Goal: Transaction & Acquisition: Download file/media

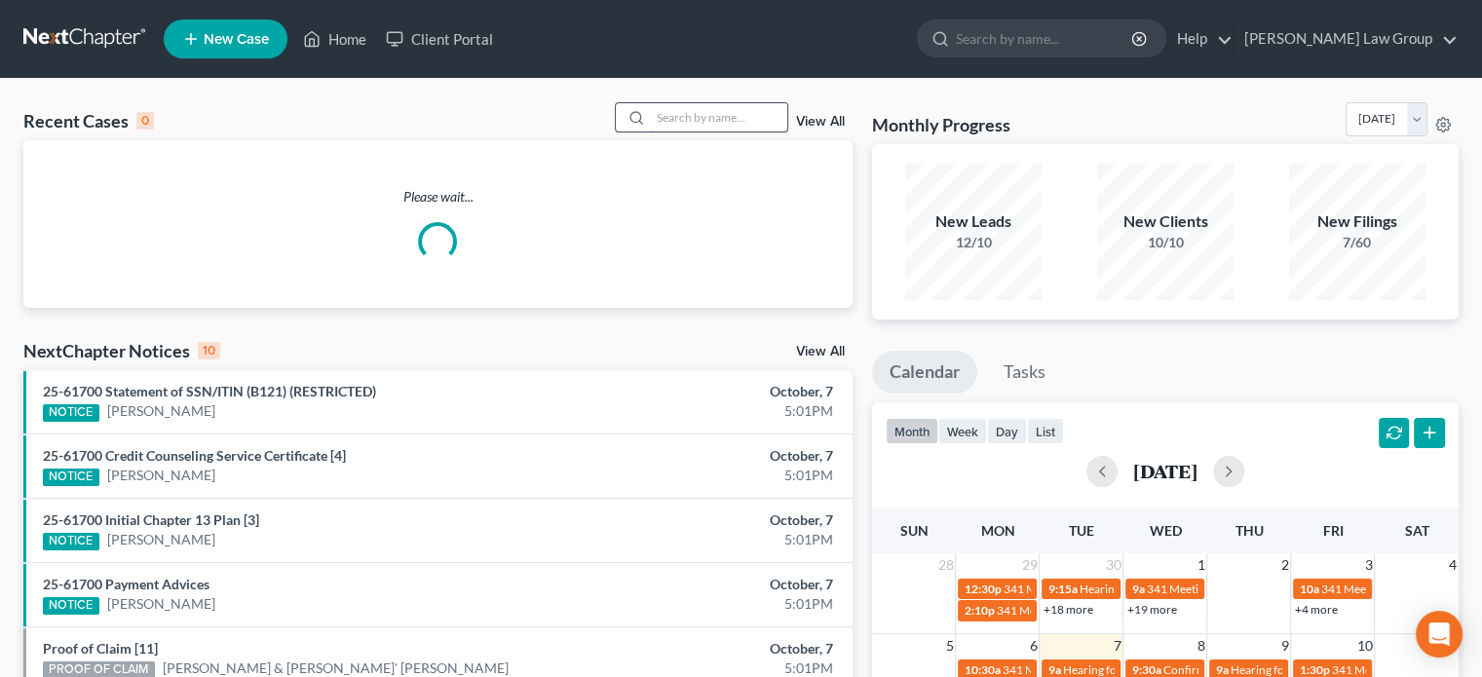
click at [685, 120] on input "search" at bounding box center [719, 117] width 136 height 28
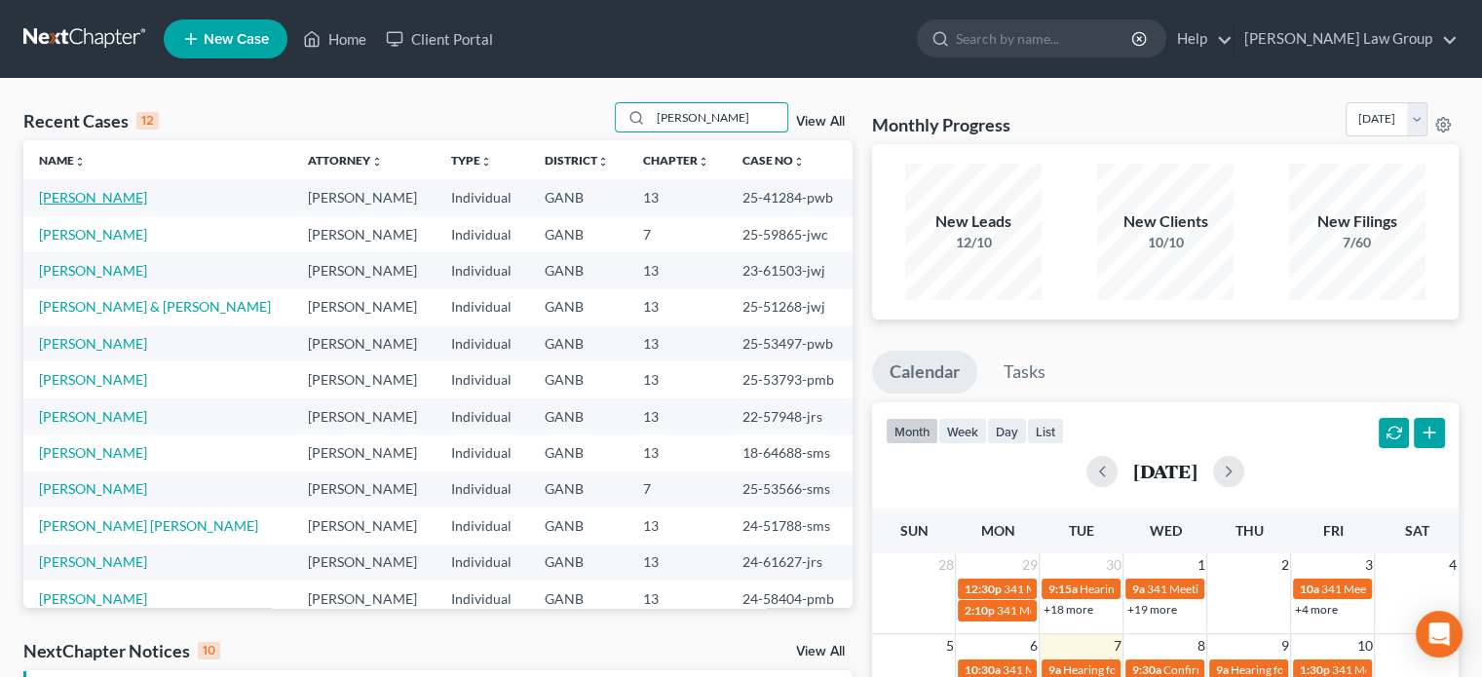
type input "[PERSON_NAME]"
click at [99, 196] on link "[PERSON_NAME]" at bounding box center [93, 197] width 108 height 17
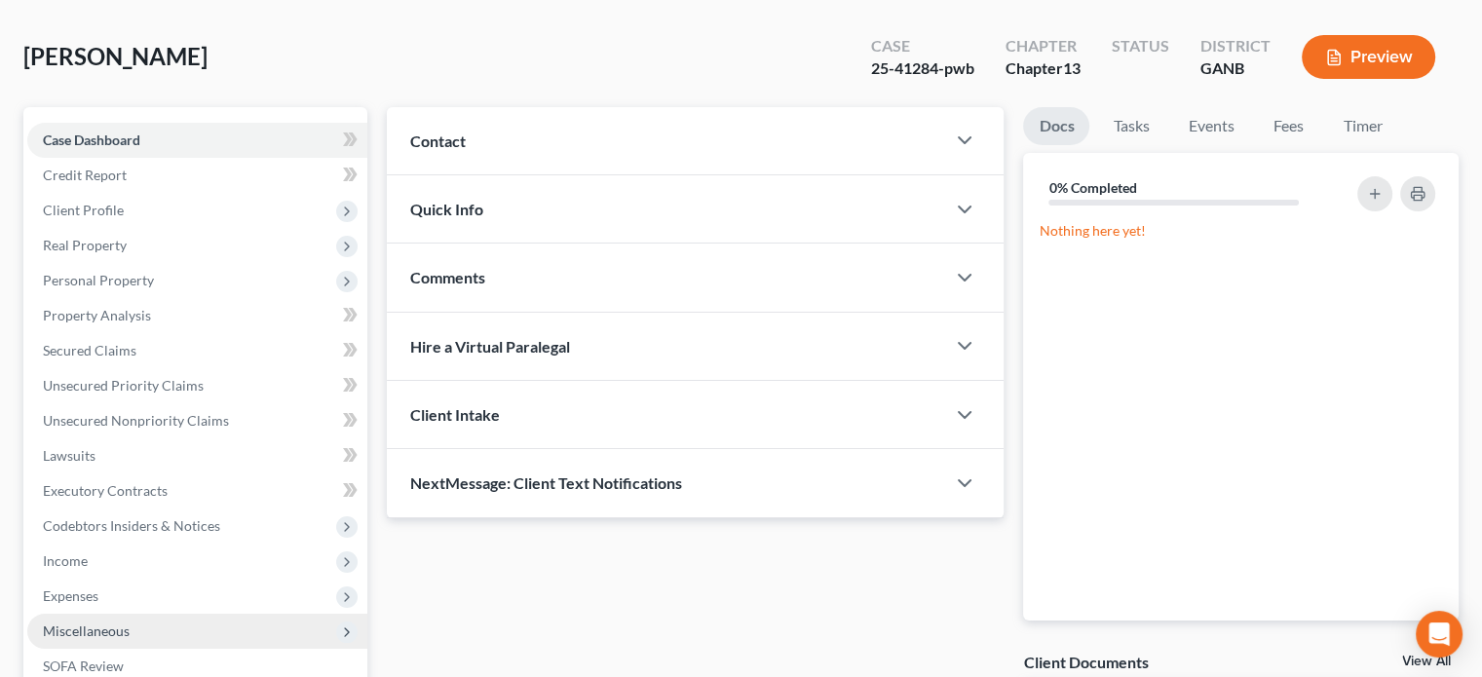
scroll to position [427, 0]
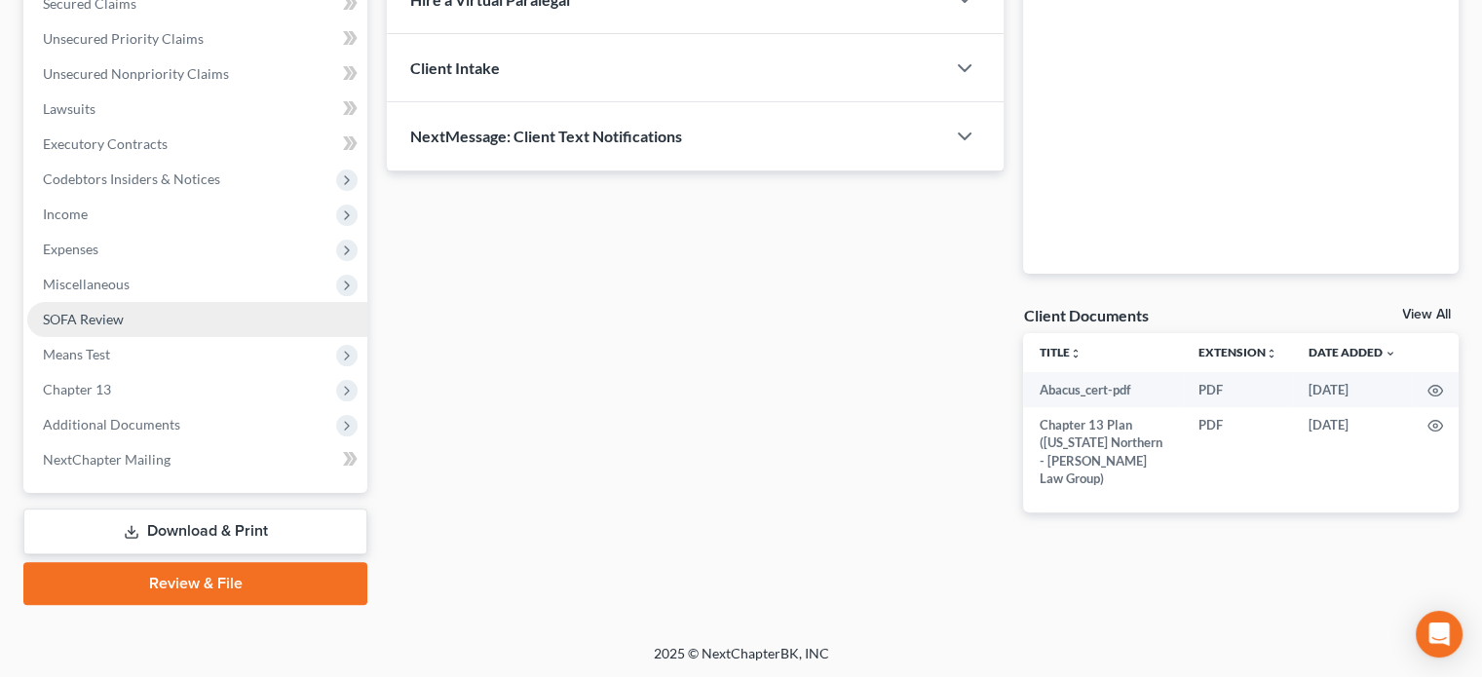
click at [73, 313] on span "SOFA Review" at bounding box center [83, 319] width 81 height 17
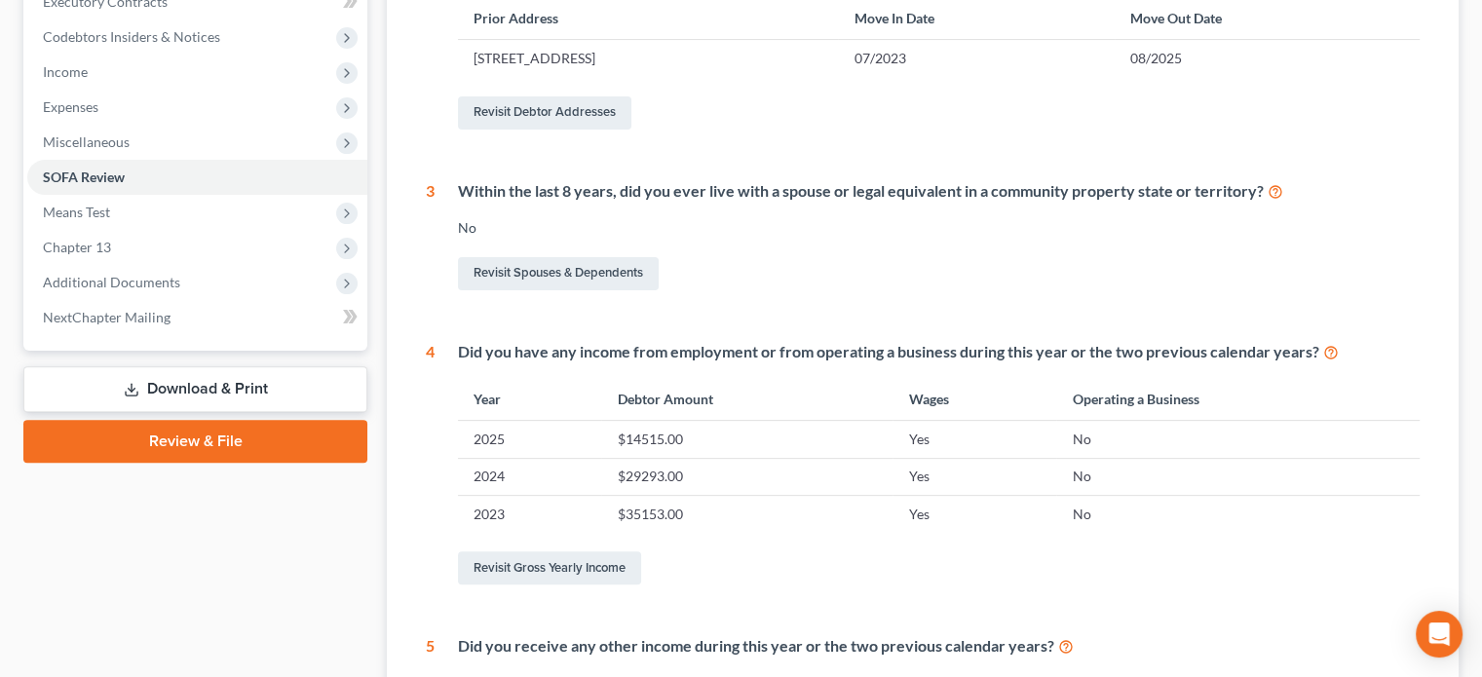
scroll to position [585, 0]
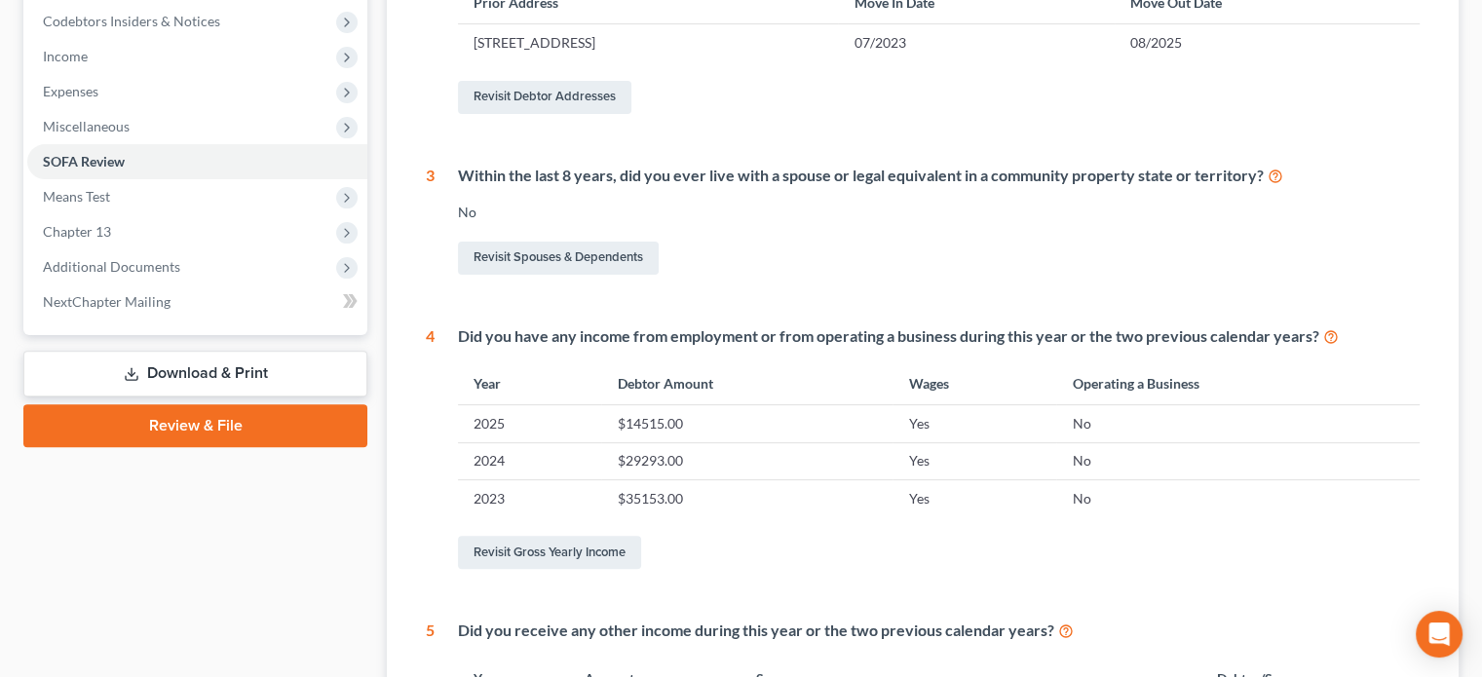
click at [170, 370] on link "Download & Print" at bounding box center [195, 374] width 344 height 46
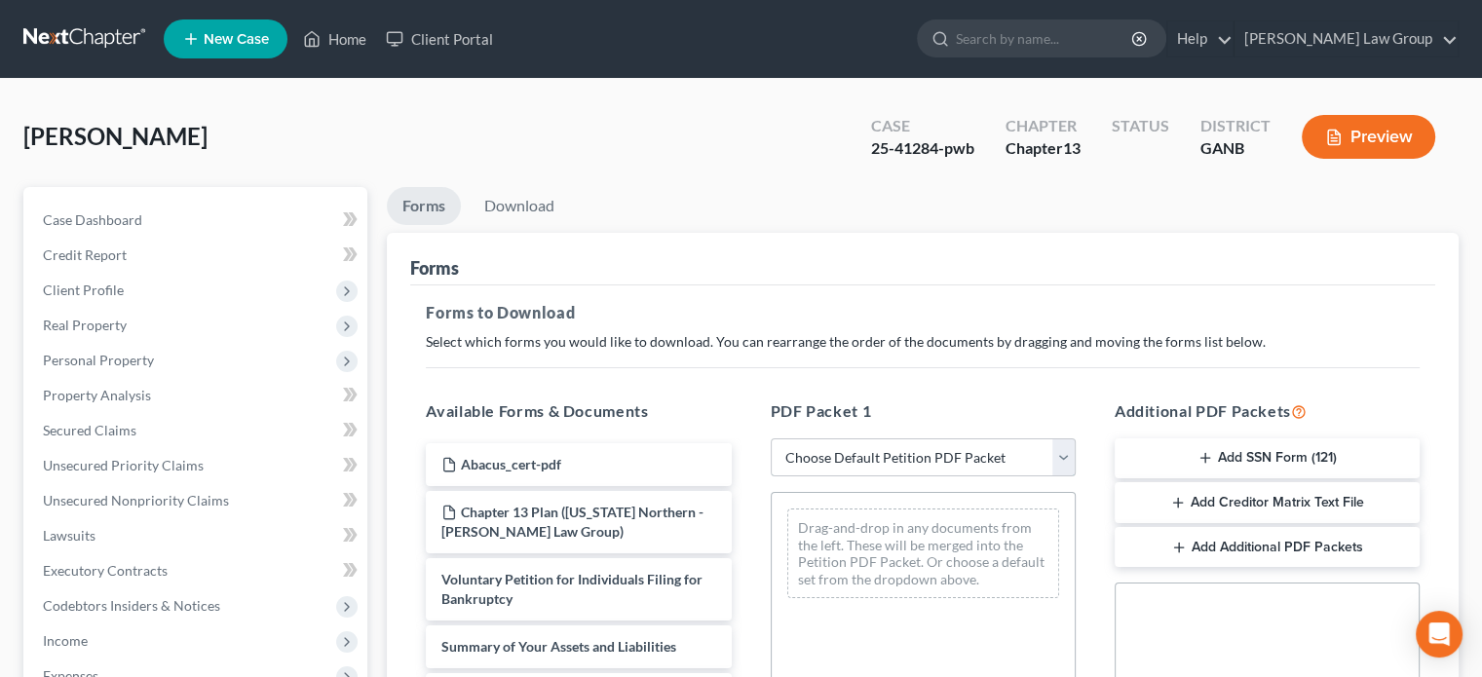
click at [1068, 454] on select "Choose Default Petition PDF Packet Complete Bankruptcy Petition (all forms and …" at bounding box center [923, 458] width 305 height 39
click at [771, 439] on select "Choose Default Petition PDF Packet Complete Bankruptcy Petition (all forms and …" at bounding box center [923, 458] width 305 height 39
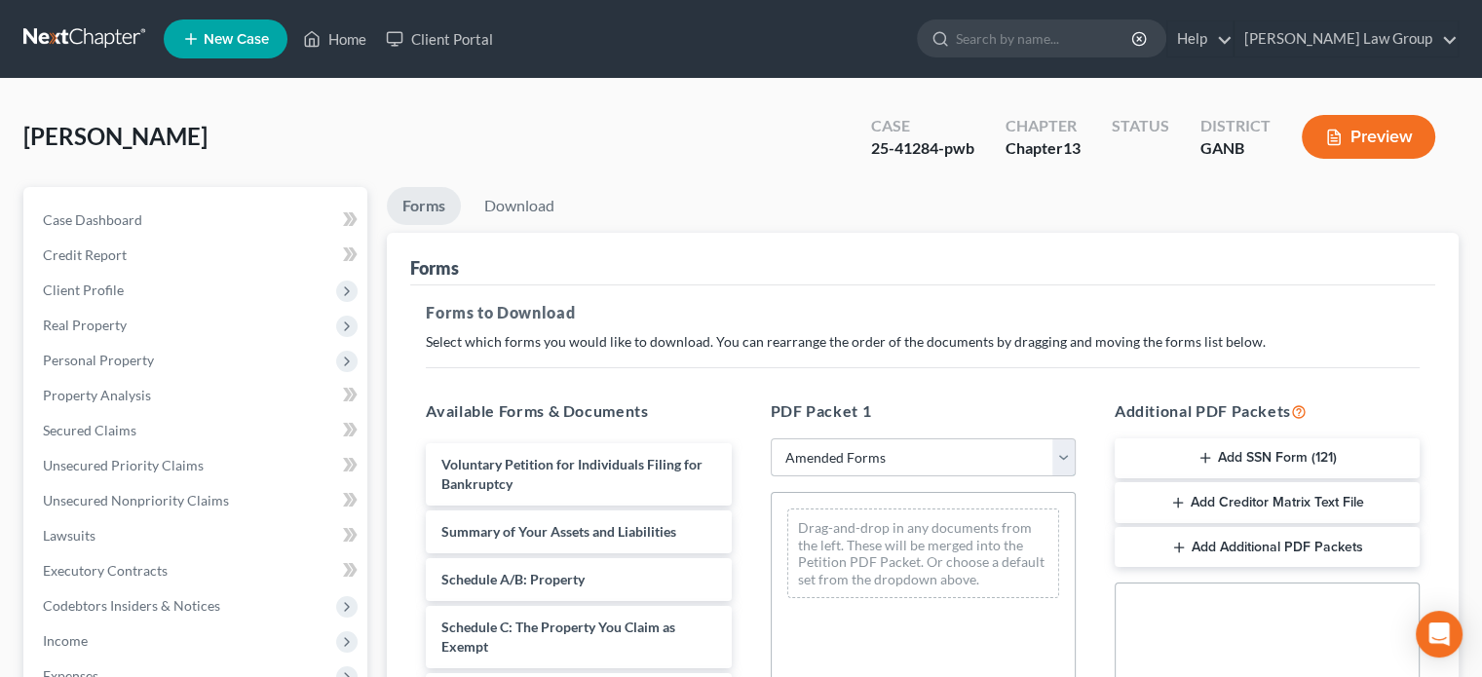
click at [1060, 462] on select "Choose Default Petition PDF Packet Complete Bankruptcy Petition (all forms and …" at bounding box center [923, 458] width 305 height 39
click at [771, 439] on select "Choose Default Petition PDF Packet Complete Bankruptcy Petition (all forms and …" at bounding box center [923, 458] width 305 height 39
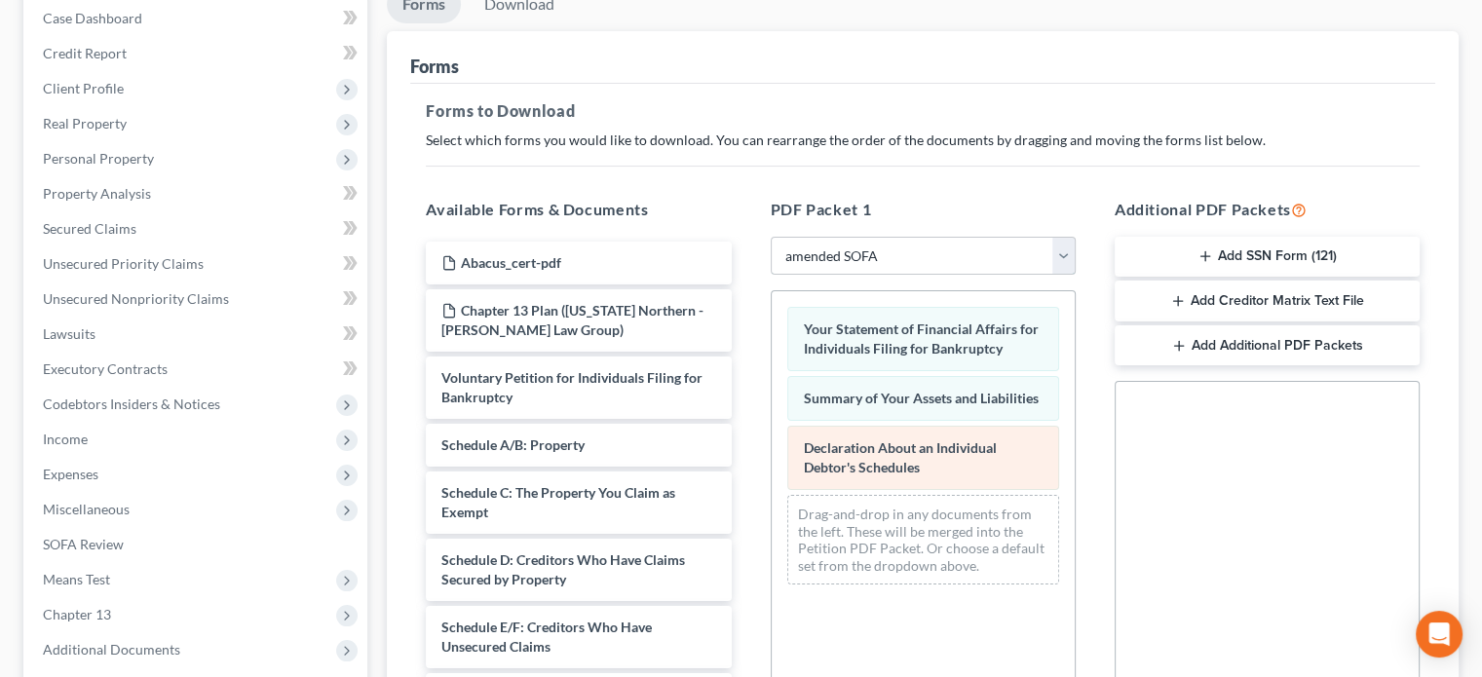
scroll to position [292, 0]
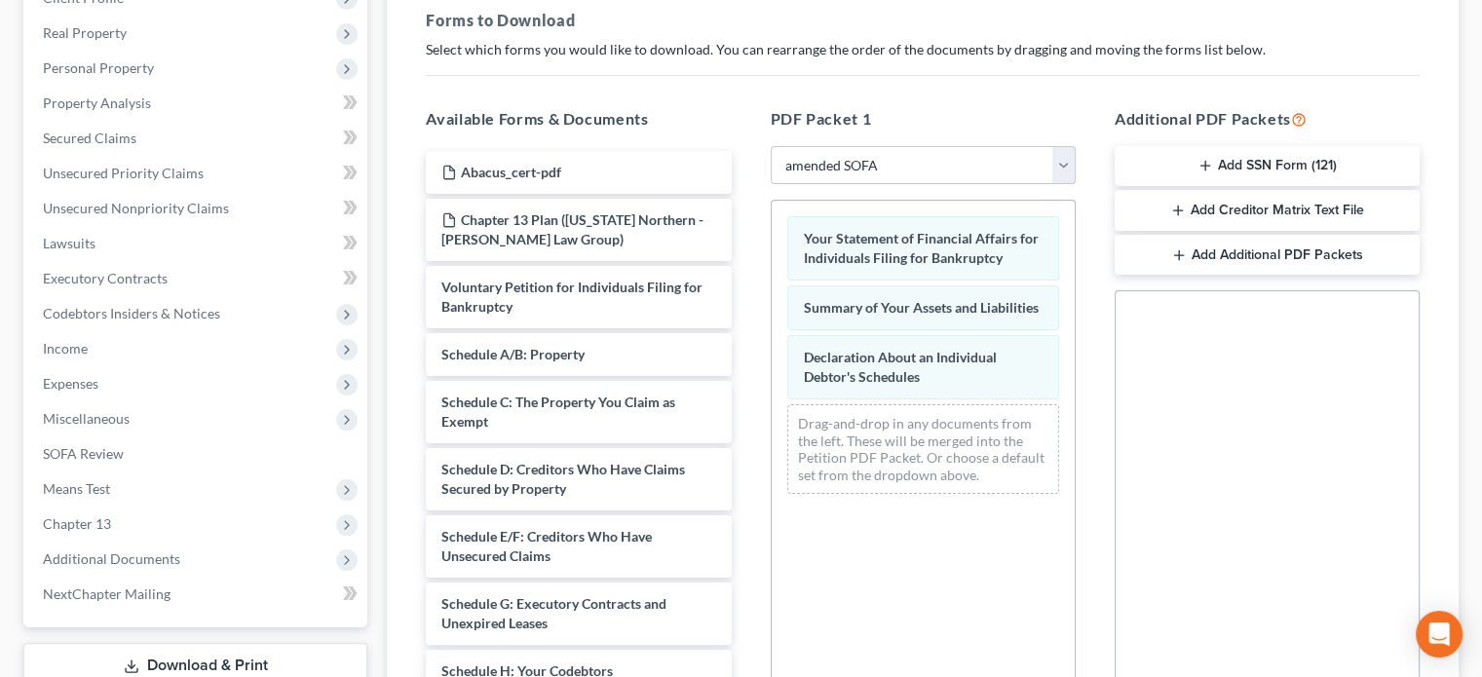
click at [1063, 164] on select "Choose Default Petition PDF Packet Complete Bankruptcy Petition (all forms and …" at bounding box center [923, 165] width 305 height 39
select select "2"
click at [771, 146] on select "Choose Default Petition PDF Packet Complete Bankruptcy Petition (all forms and …" at bounding box center [923, 165] width 305 height 39
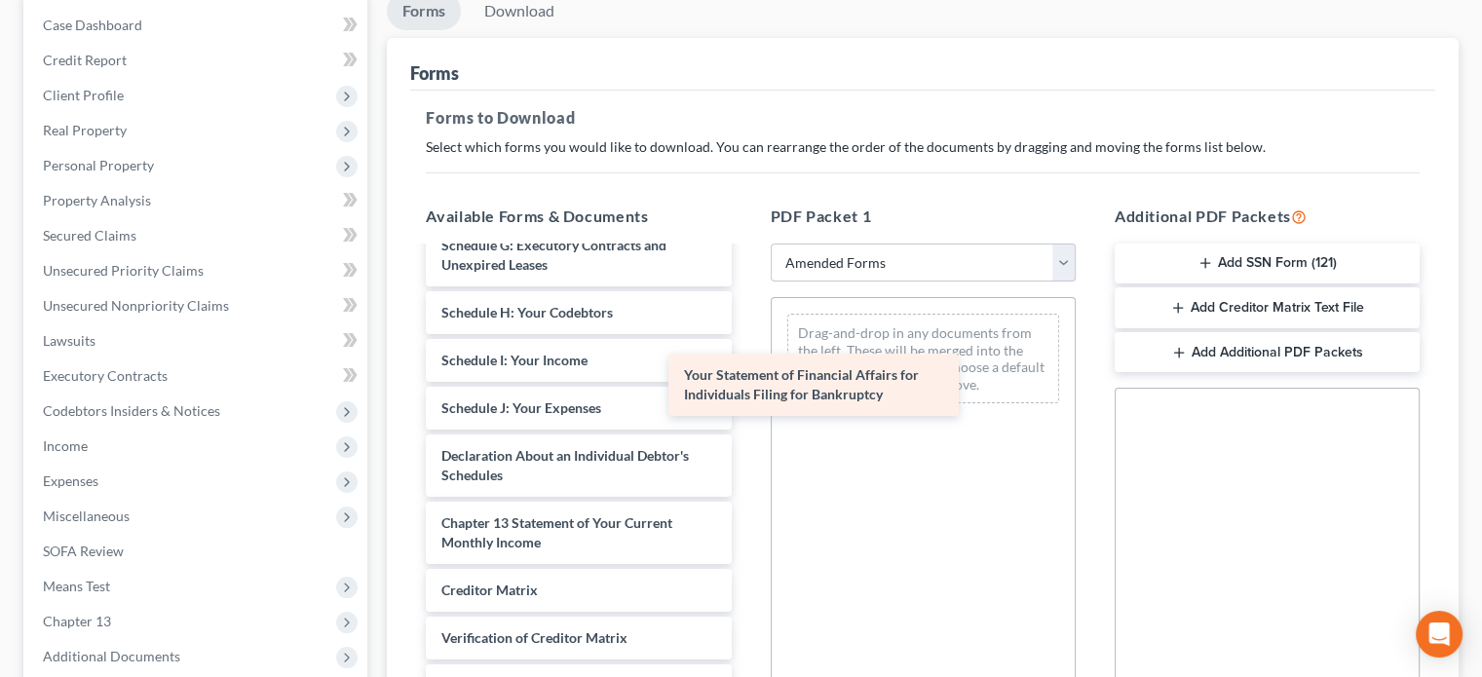
scroll to position [388, 0]
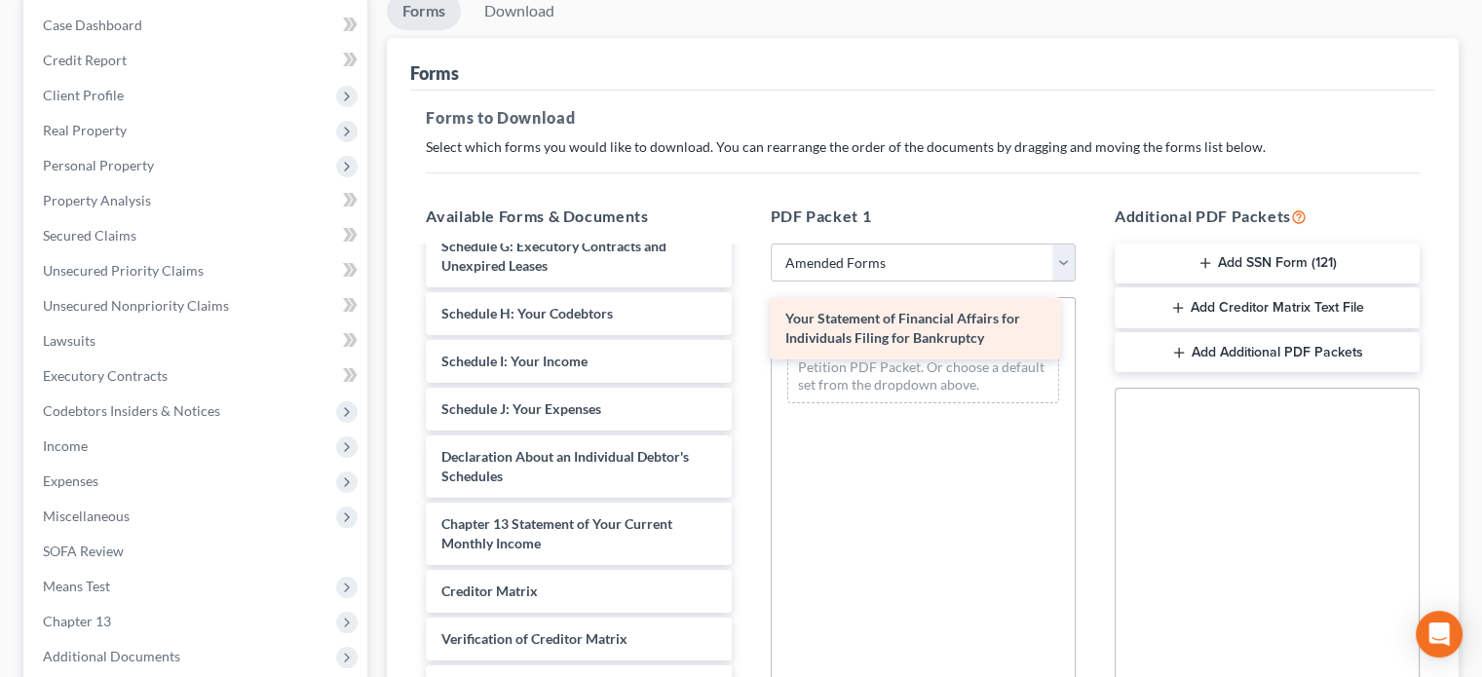
drag, startPoint x: 541, startPoint y: 530, endPoint x: 885, endPoint y: 328, distance: 398.9
click at [747, 328] on div "Your Statement of Financial Affairs for Individuals Filing for Bankruptcy Volun…" at bounding box center [578, 318] width 336 height 915
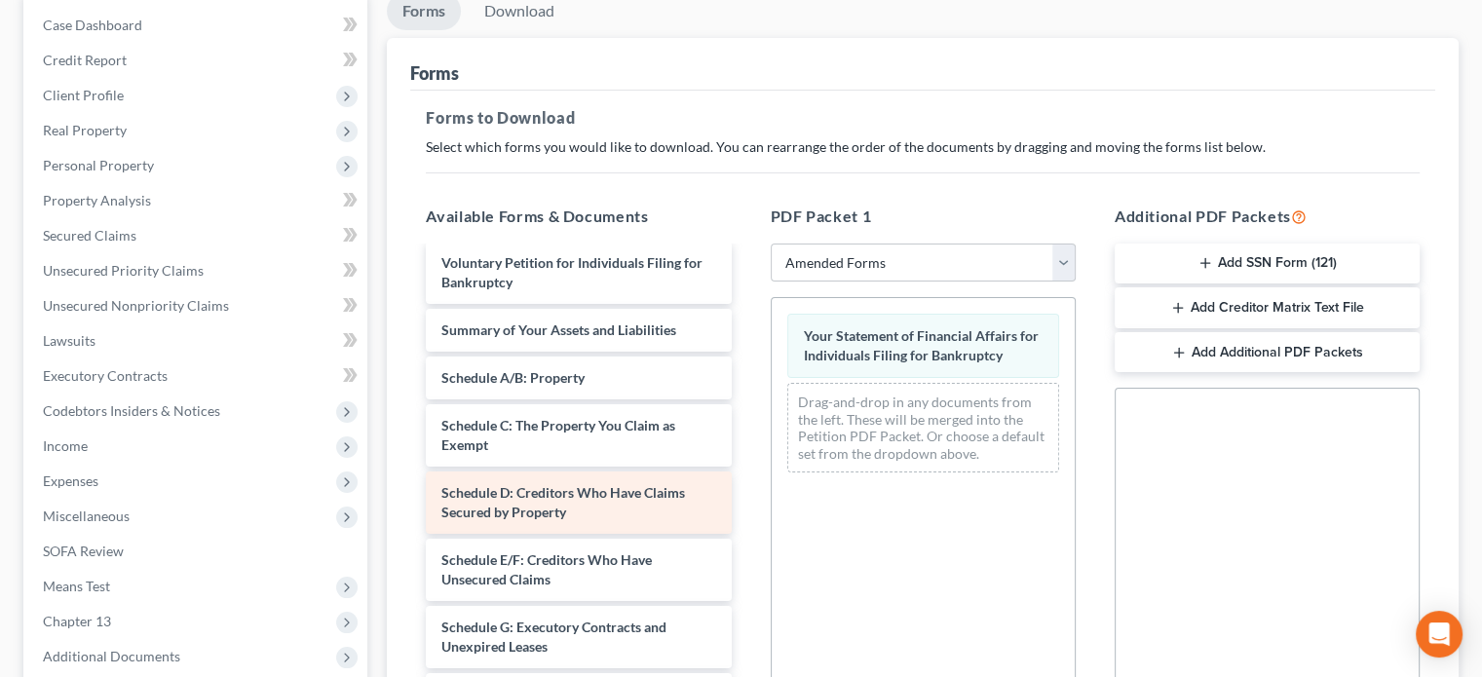
scroll to position [0, 0]
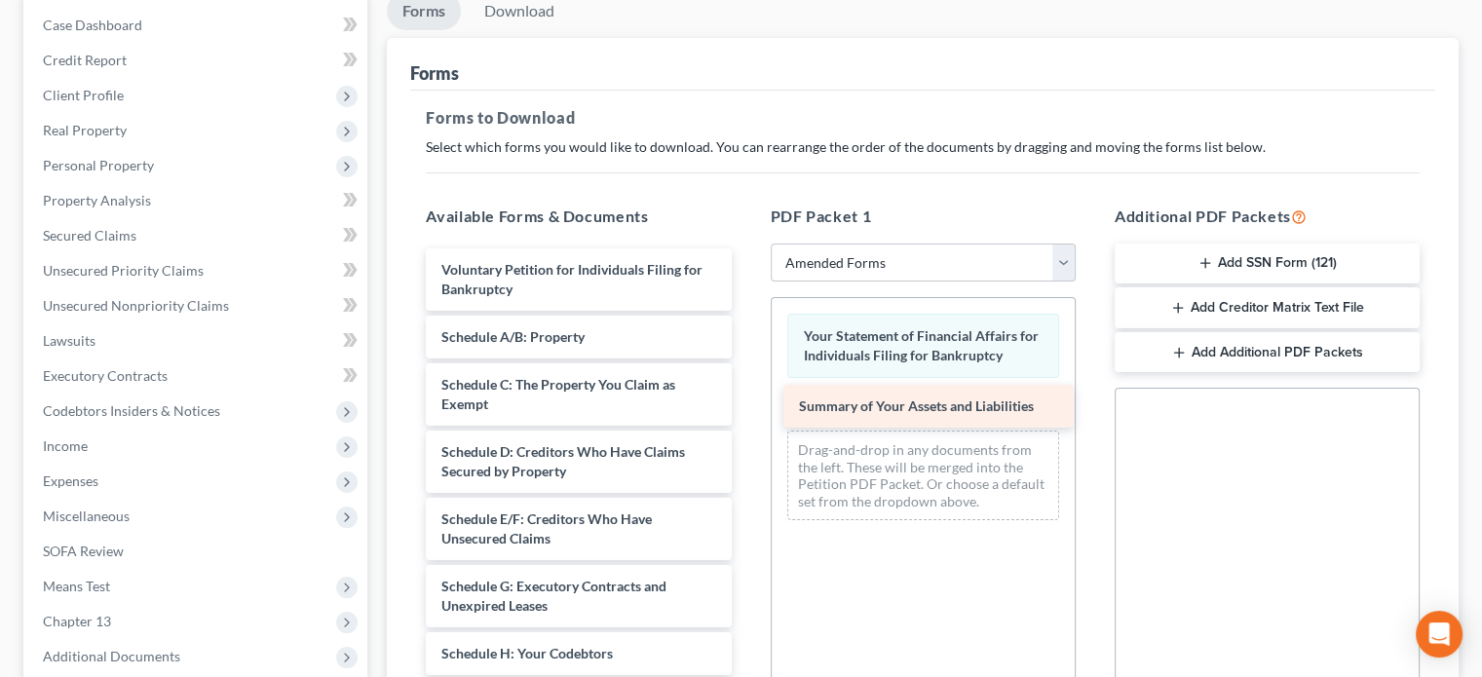
drag, startPoint x: 585, startPoint y: 330, endPoint x: 943, endPoint y: 402, distance: 364.7
click at [747, 402] on div "Summary of Your Assets and Liabilities Voluntary Petition for Individuals Filin…" at bounding box center [578, 682] width 336 height 867
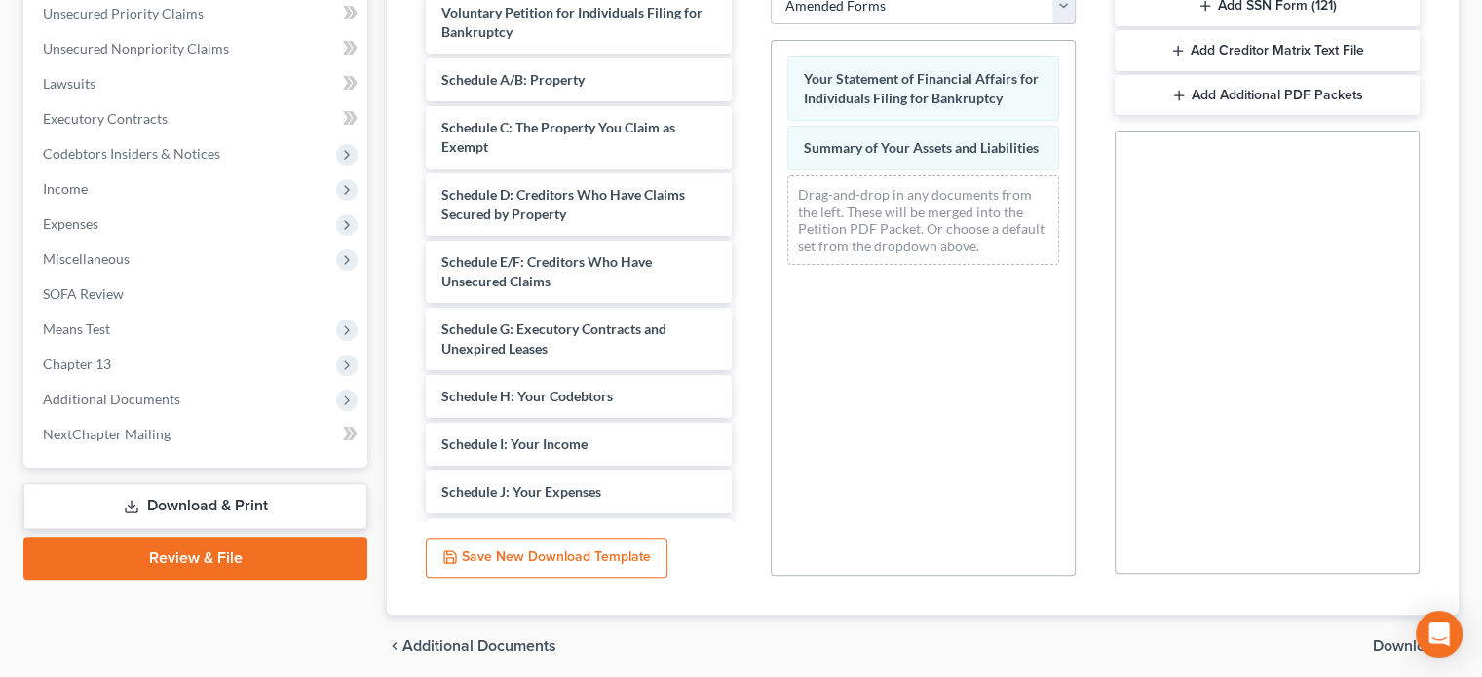
scroll to position [524, 0]
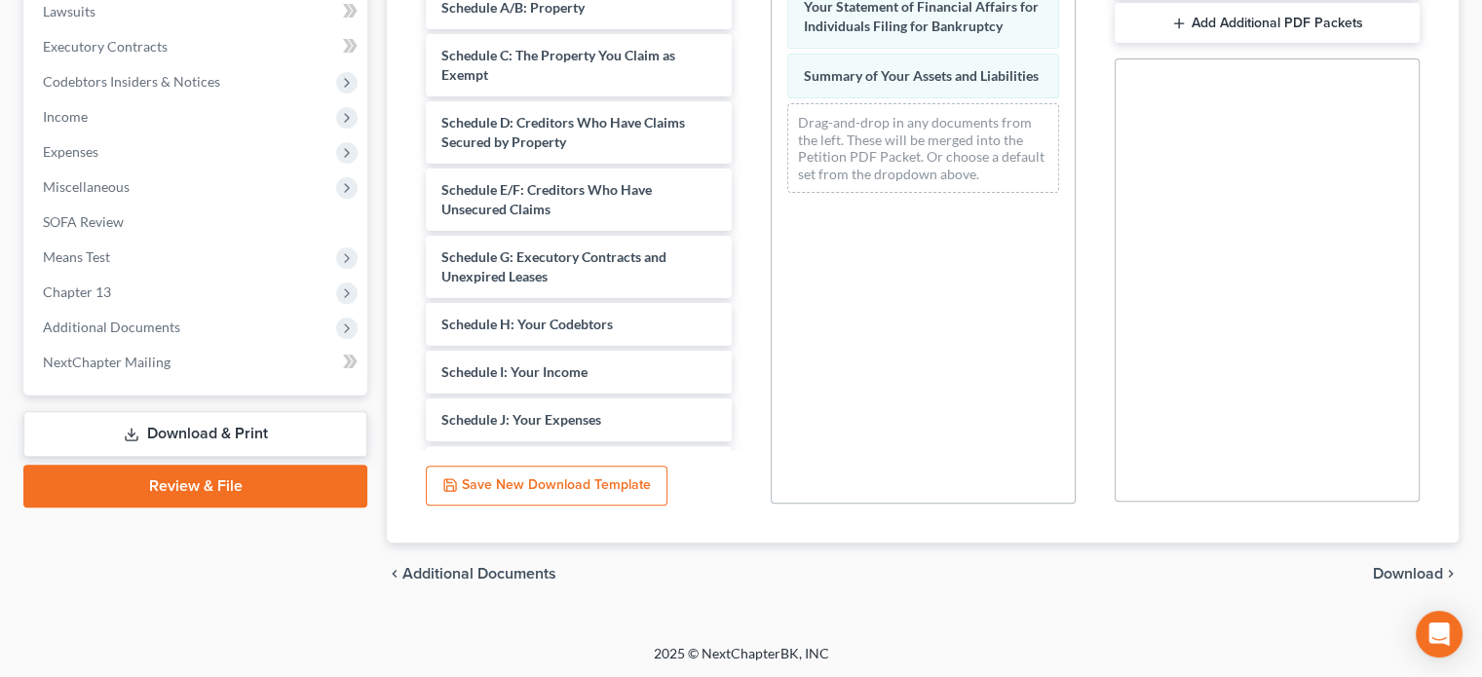
click at [1405, 571] on span "Download" at bounding box center [1408, 574] width 70 height 16
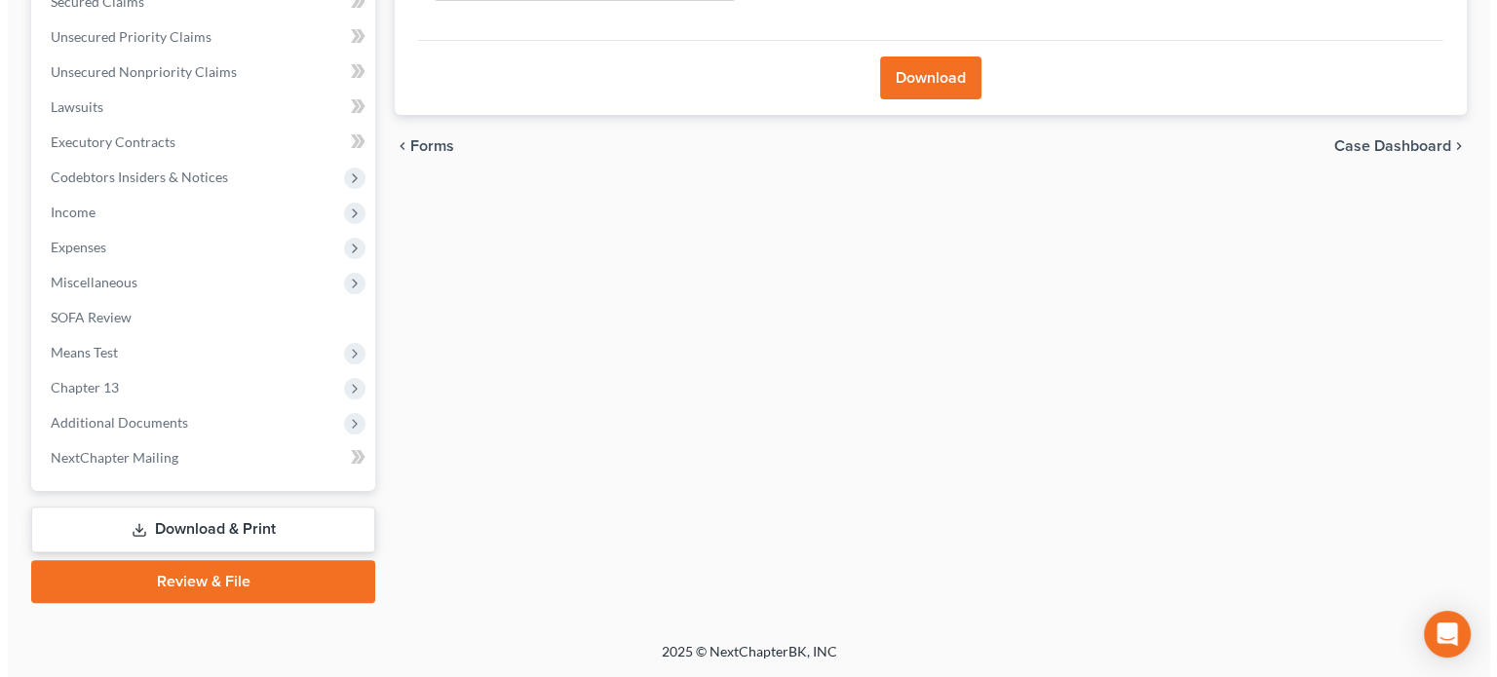
scroll to position [427, 0]
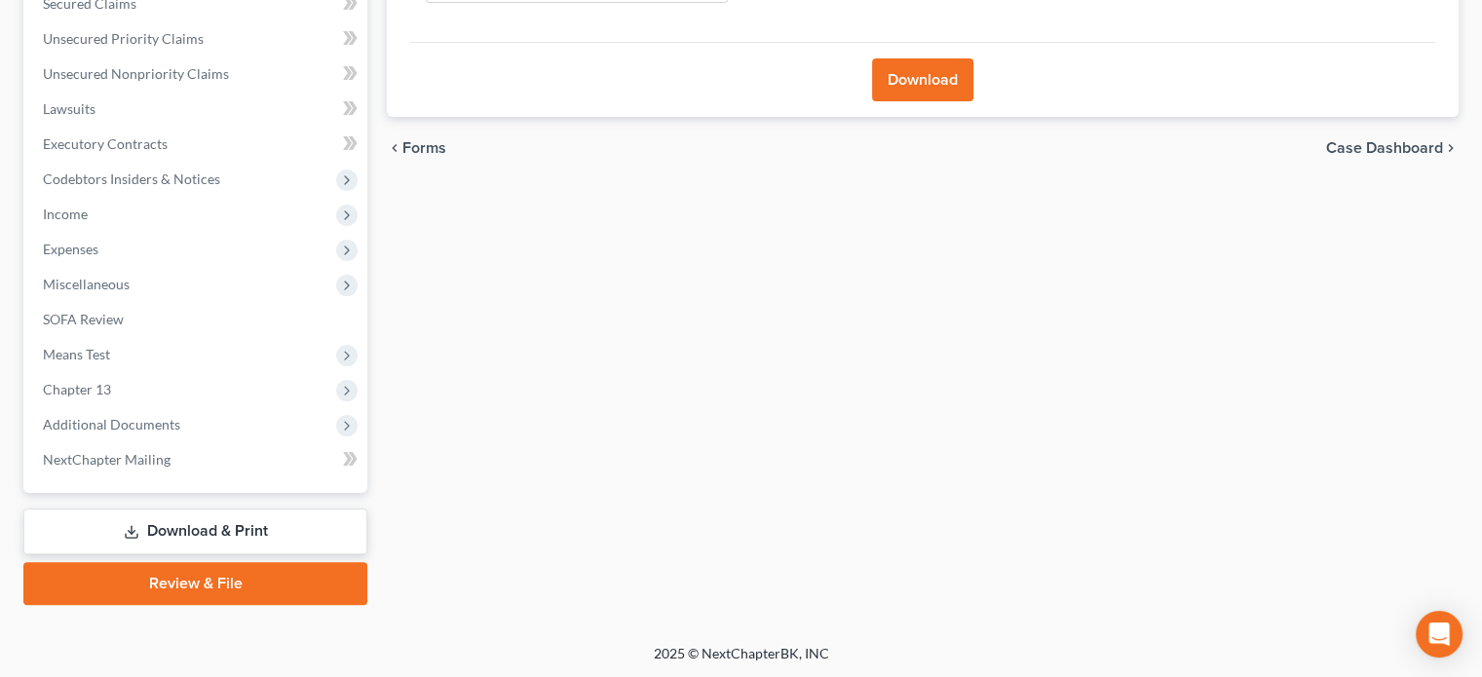
click at [908, 87] on button "Download" at bounding box center [922, 79] width 101 height 43
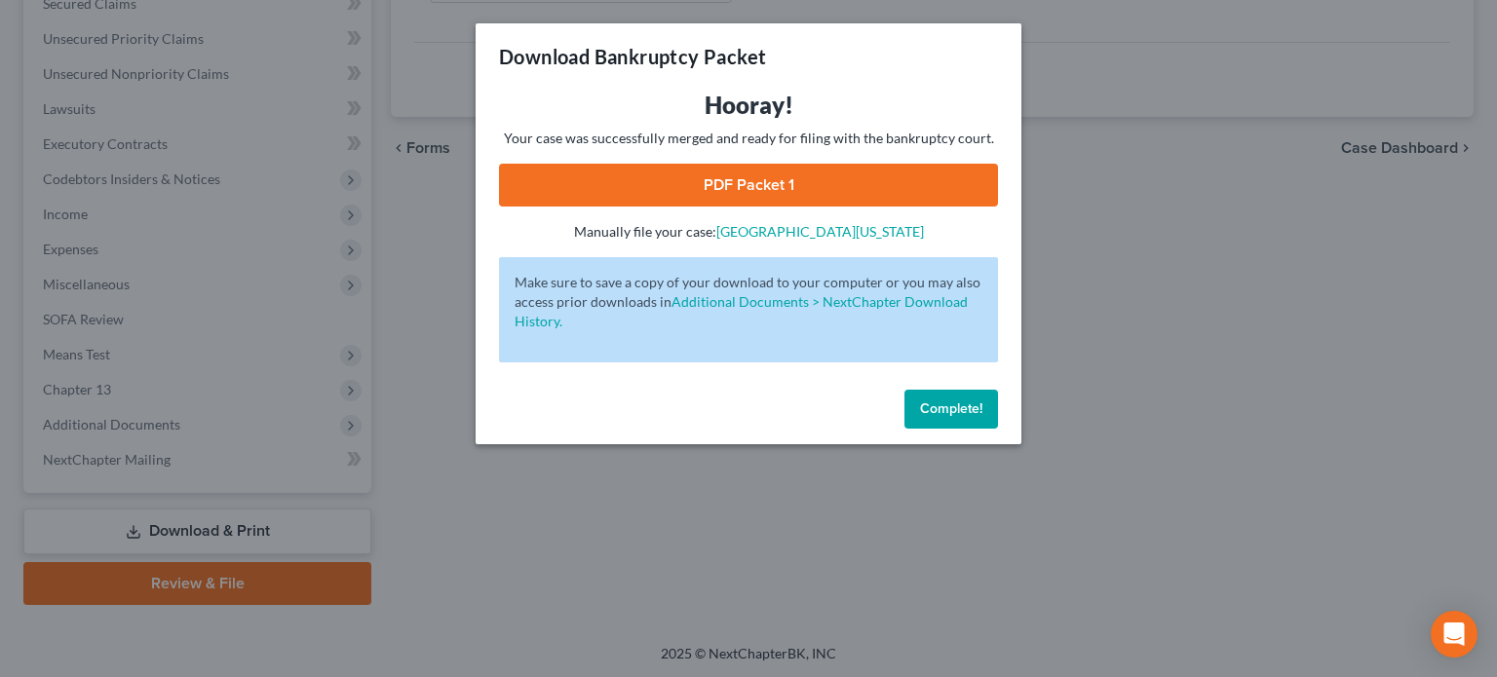
click at [757, 180] on link "PDF Packet 1" at bounding box center [748, 185] width 499 height 43
